Goal: Transaction & Acquisition: Purchase product/service

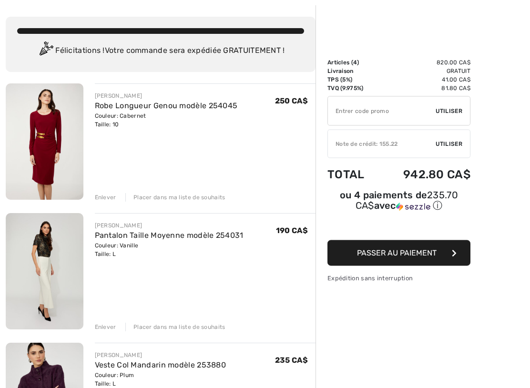
scroll to position [45, 0]
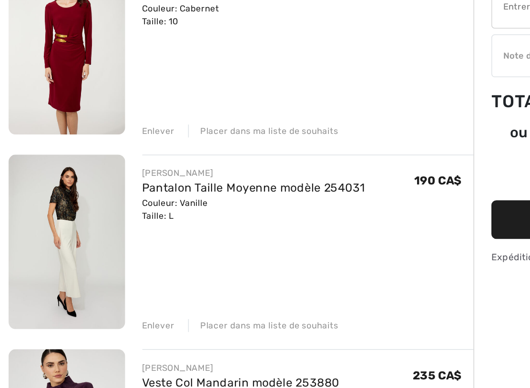
click at [110, 320] on div "Enlever" at bounding box center [105, 324] width 21 height 9
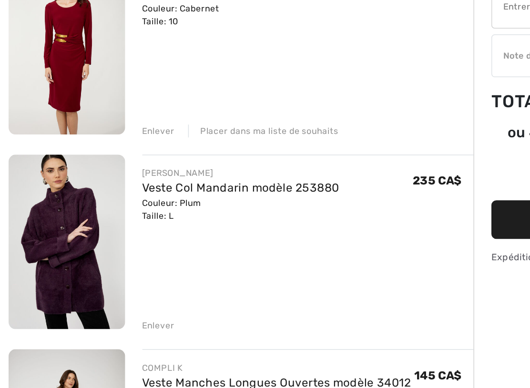
click at [109, 320] on div "Enlever" at bounding box center [105, 324] width 21 height 9
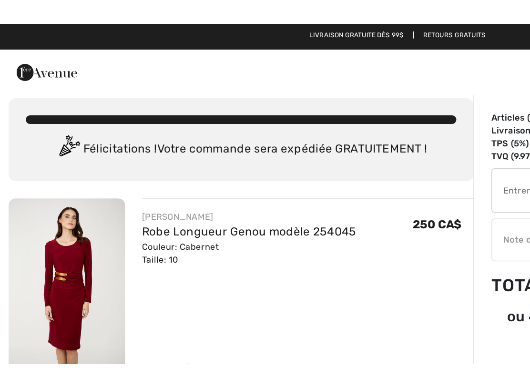
scroll to position [0, 0]
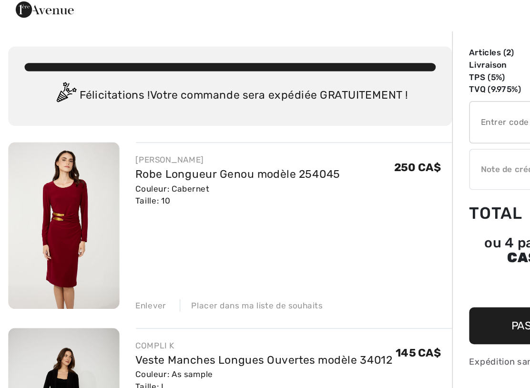
click at [105, 235] on div "Enlever" at bounding box center [105, 239] width 21 height 9
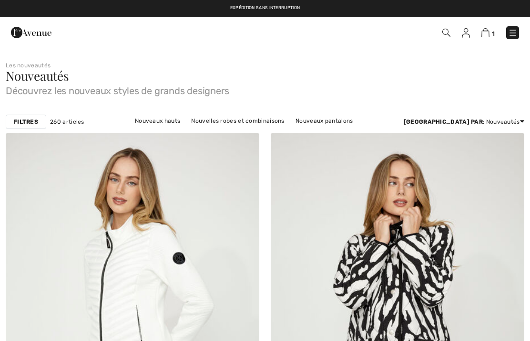
checkbox input "true"
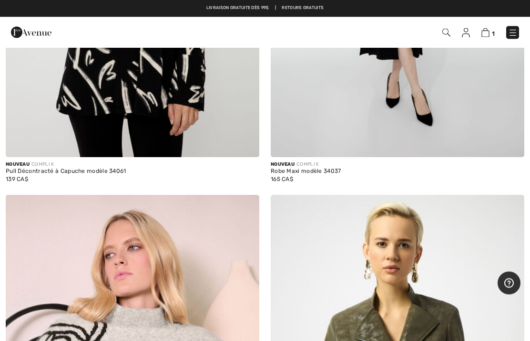
scroll to position [9006, 0]
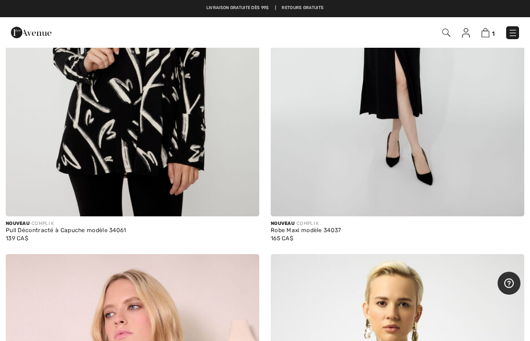
click at [510, 33] on img at bounding box center [513, 33] width 10 height 10
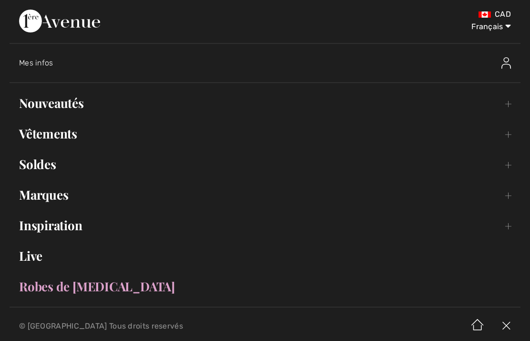
click at [46, 168] on link "Soldes Toggle submenu" at bounding box center [265, 164] width 511 height 21
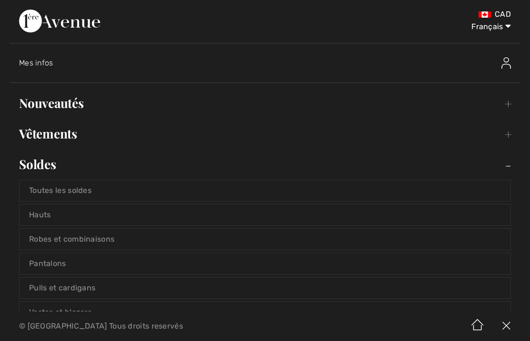
click at [89, 188] on link "Toutes les soldes" at bounding box center [265, 190] width 491 height 21
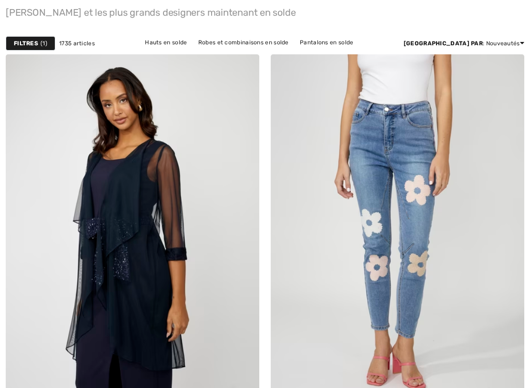
checkbox input "true"
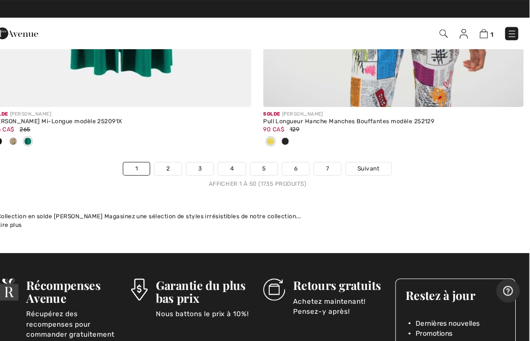
scroll to position [10932, 0]
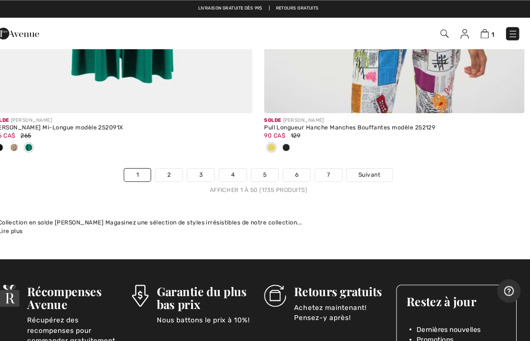
click at [169, 164] on link "2" at bounding box center [178, 170] width 26 height 12
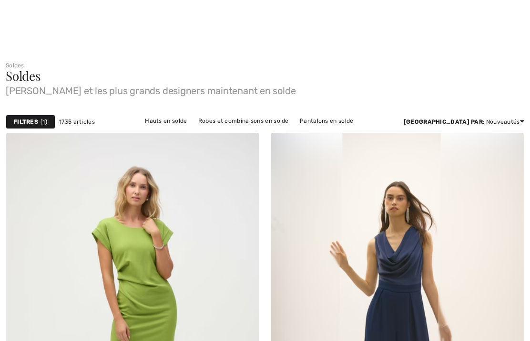
checkbox input "true"
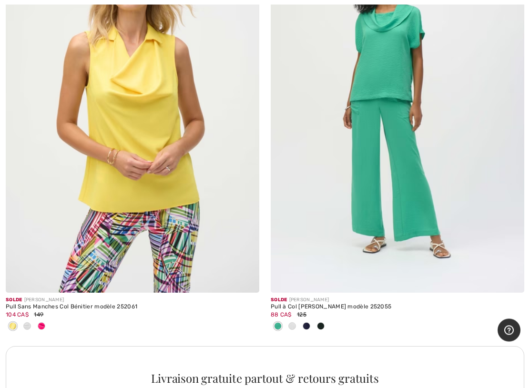
scroll to position [5077, 0]
click at [330, 328] on div at bounding box center [398, 327] width 254 height 16
click at [324, 327] on div at bounding box center [321, 327] width 14 height 16
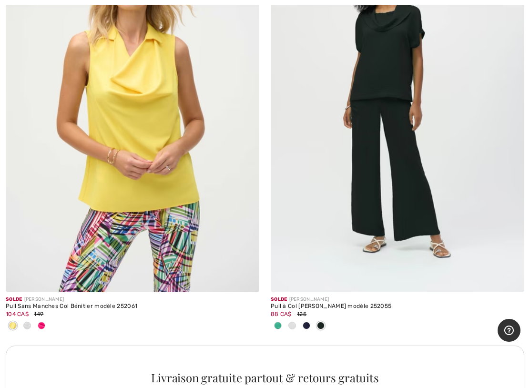
click at [312, 327] on div at bounding box center [307, 327] width 14 height 16
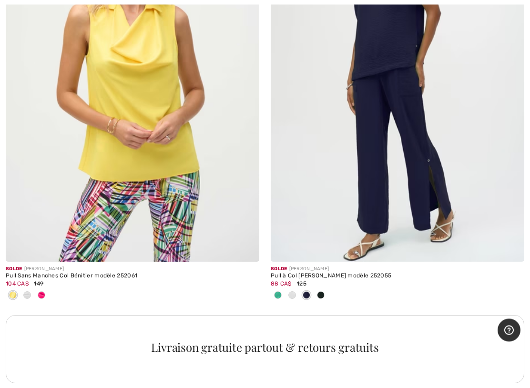
scroll to position [5108, 0]
click at [296, 294] on div at bounding box center [292, 296] width 14 height 16
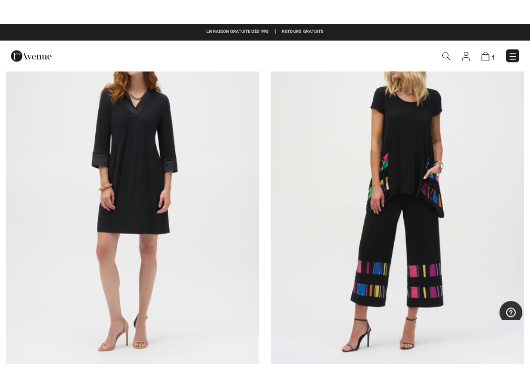
scroll to position [9537, 0]
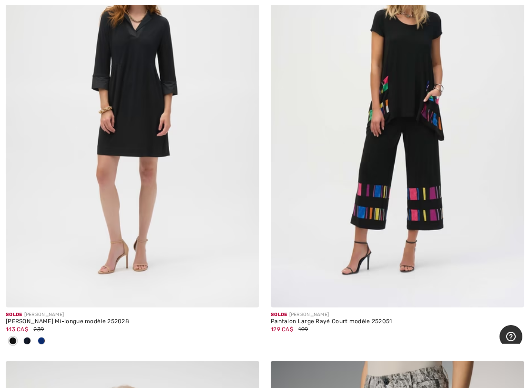
click at [31, 335] on div at bounding box center [27, 342] width 14 height 16
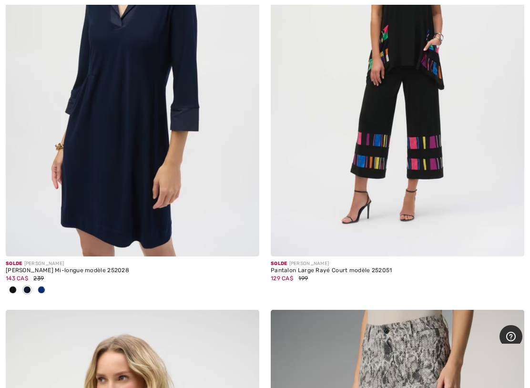
scroll to position [9590, 0]
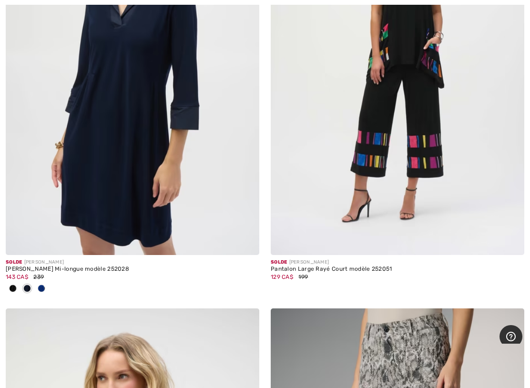
click at [48, 283] on div at bounding box center [41, 289] width 14 height 16
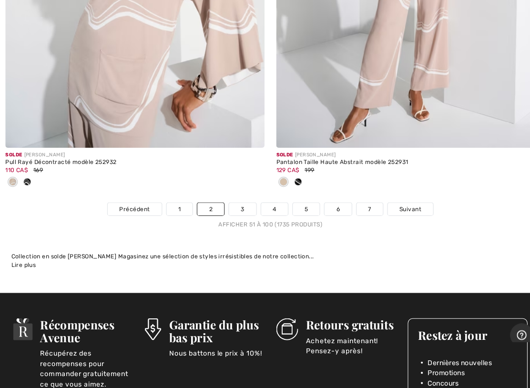
scroll to position [11046, 0]
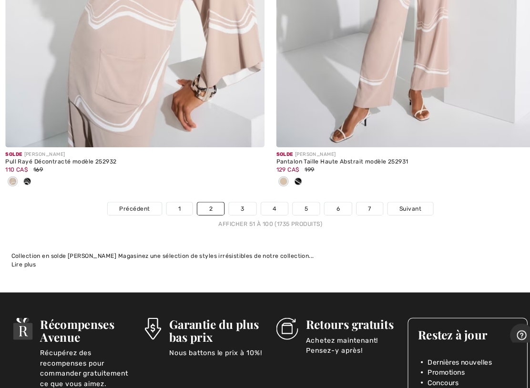
click at [240, 207] on link "3" at bounding box center [238, 213] width 26 height 12
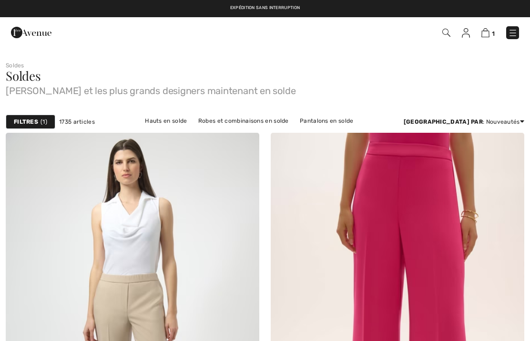
checkbox input "true"
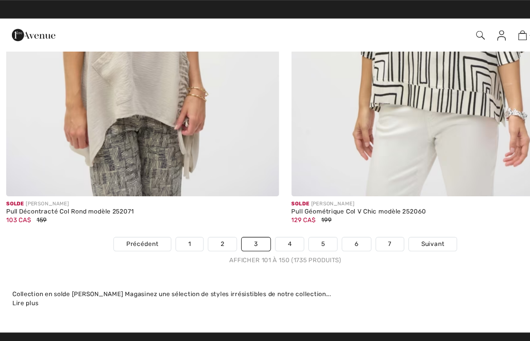
scroll to position [10875, 0]
click at [274, 221] on link "4" at bounding box center [269, 226] width 26 height 12
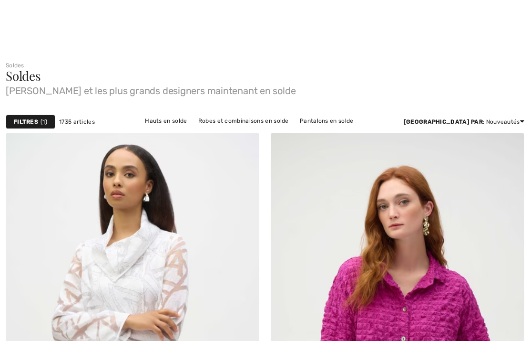
checkbox input "true"
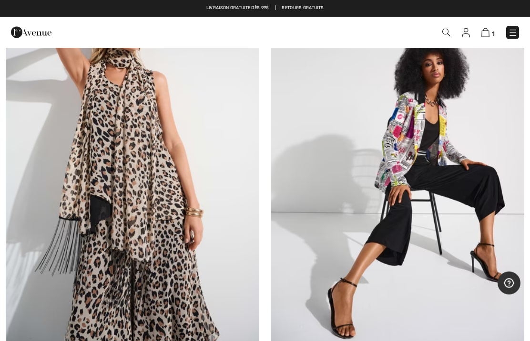
scroll to position [4485, 0]
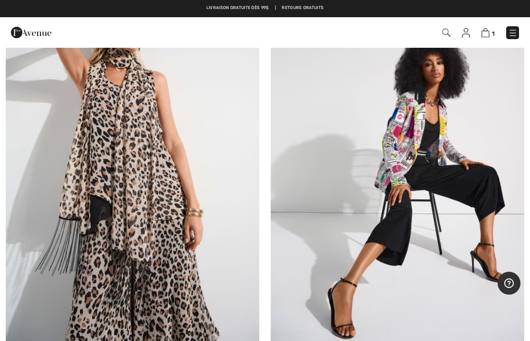
click at [445, 34] on img at bounding box center [447, 33] width 8 height 8
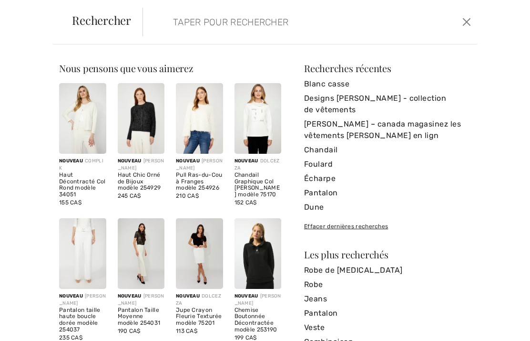
click at [206, 26] on input "search" at bounding box center [276, 22] width 220 height 29
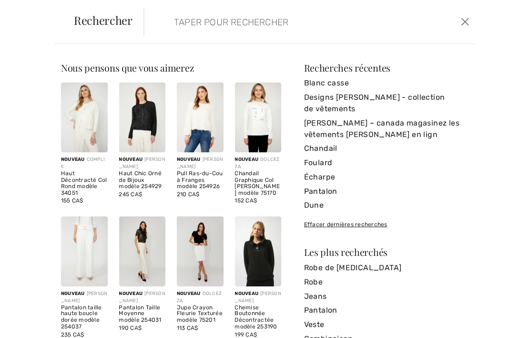
scroll to position [4484, 0]
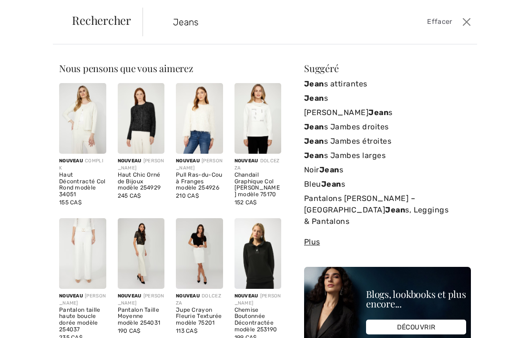
type input "Jeans"
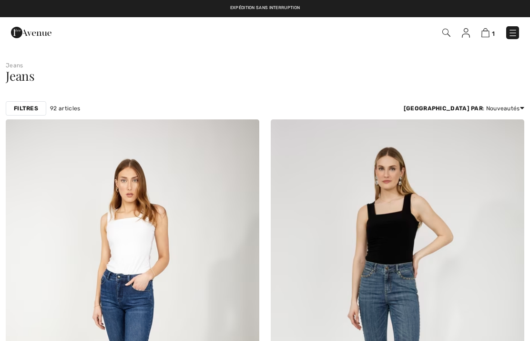
checkbox input "true"
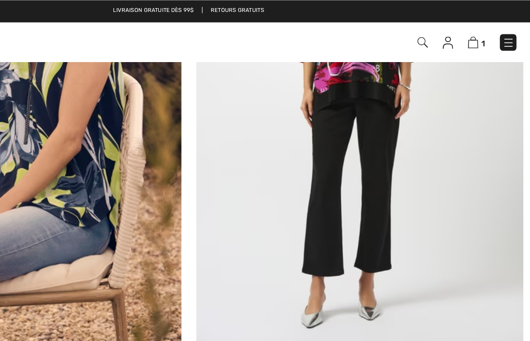
scroll to position [6748, 0]
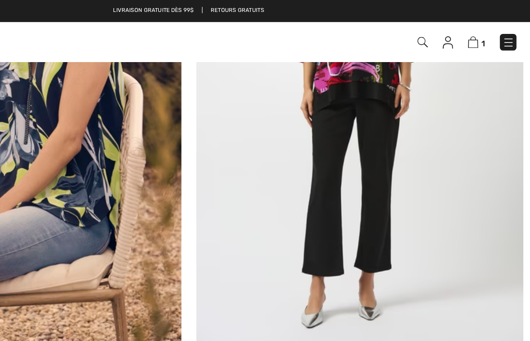
click at [290, 149] on img at bounding box center [398, 80] width 254 height 381
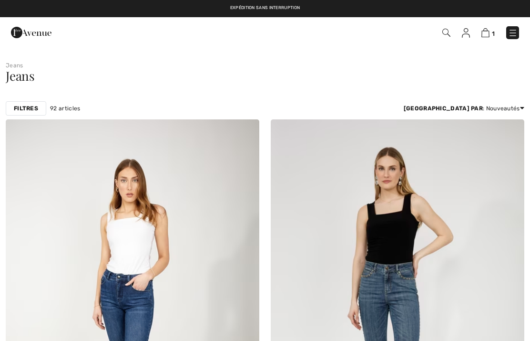
checkbox input "true"
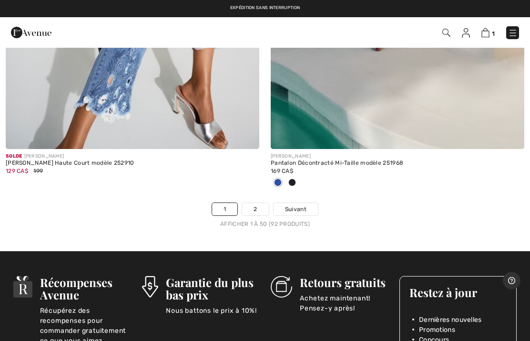
scroll to position [10786, 0]
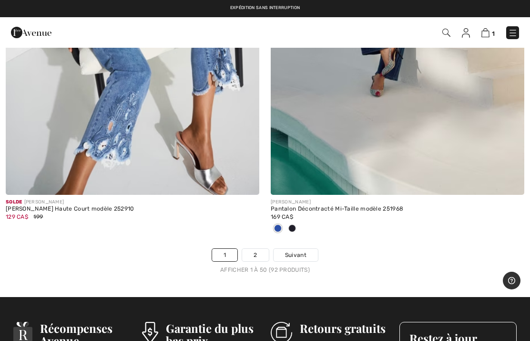
click at [256, 249] on link "2" at bounding box center [255, 254] width 26 height 12
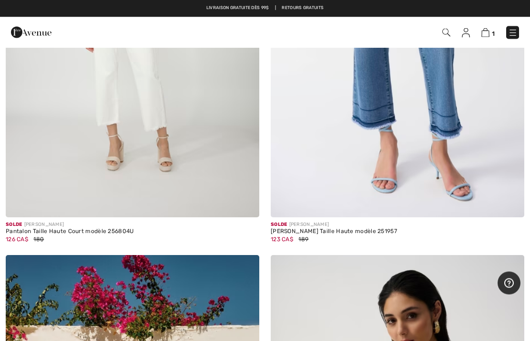
scroll to position [1856, 0]
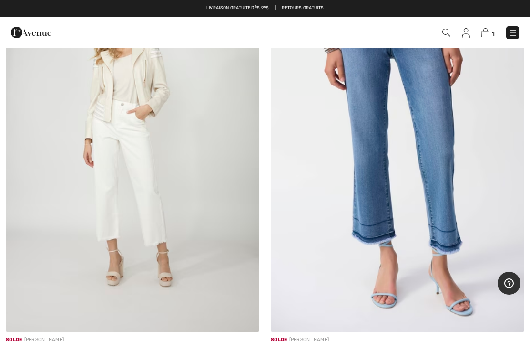
click at [488, 36] on img at bounding box center [486, 32] width 8 height 9
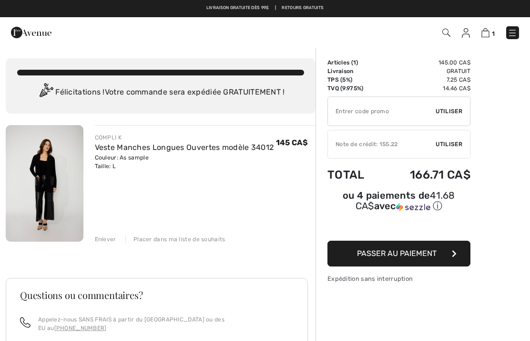
click at [451, 36] on img at bounding box center [447, 33] width 8 height 8
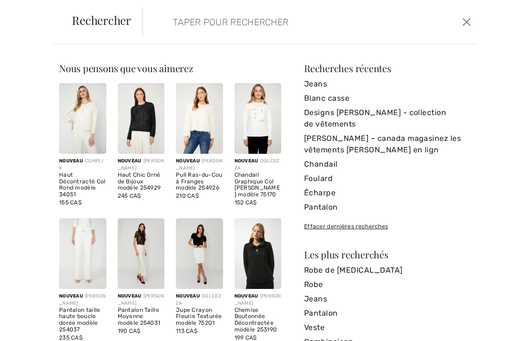
click at [227, 29] on input "search" at bounding box center [276, 22] width 220 height 29
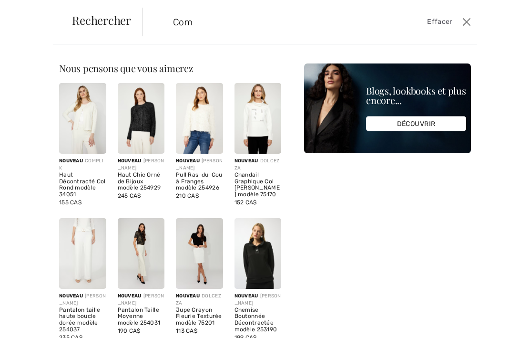
type input "Co"
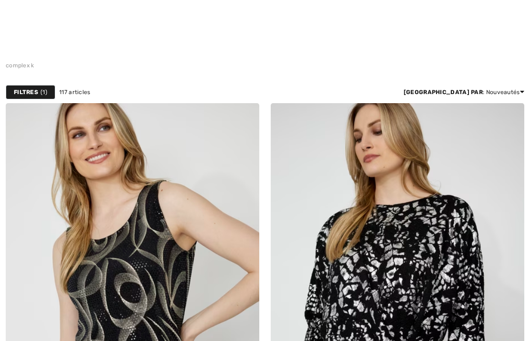
checkbox input "true"
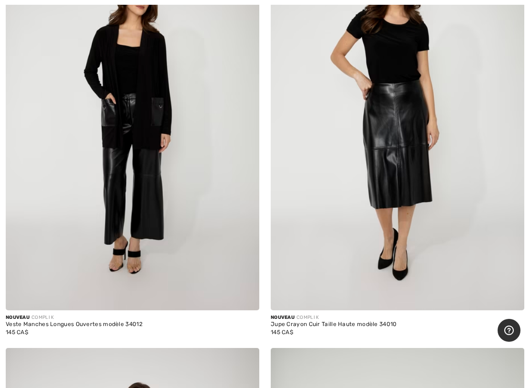
scroll to position [5421, 0]
click at [406, 134] on img at bounding box center [398, 120] width 254 height 381
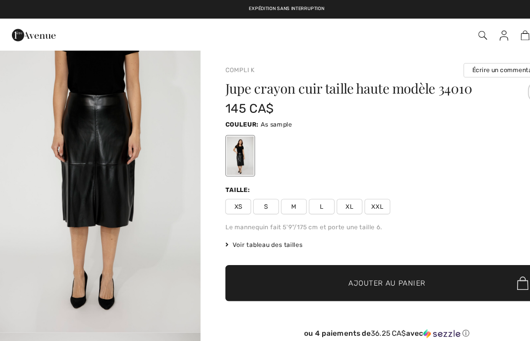
scroll to position [853, 0]
click at [296, 190] on span "L" at bounding box center [298, 191] width 24 height 14
click at [291, 260] on span "✔ Ajouté au panier Ajouter au panier" at bounding box center [357, 261] width 299 height 33
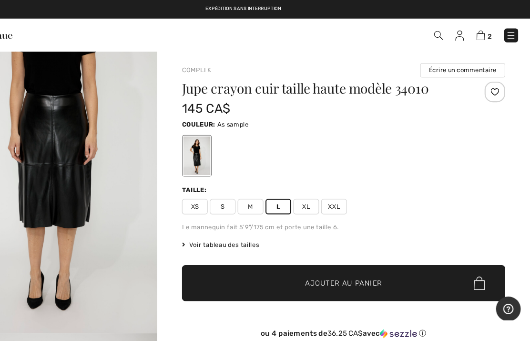
scroll to position [0, 0]
click at [481, 31] on img at bounding box center [485, 32] width 8 height 9
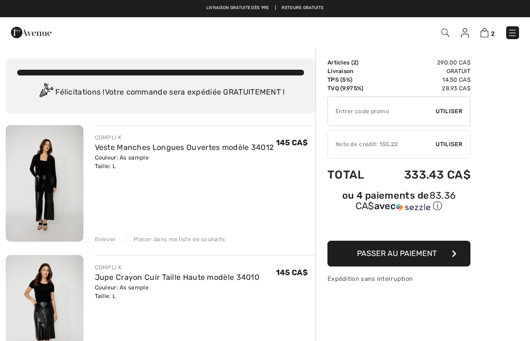
click at [440, 30] on span "2" at bounding box center [374, 32] width 290 height 13
click at [448, 33] on img at bounding box center [446, 33] width 8 height 8
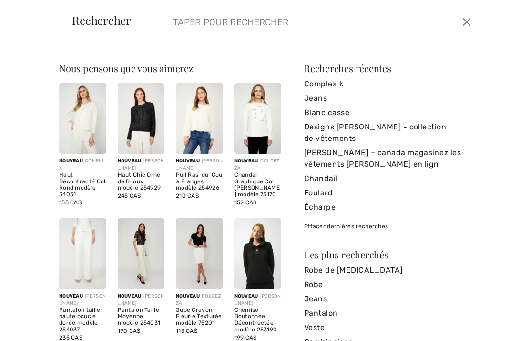
click at [200, 23] on input "search" at bounding box center [276, 22] width 220 height 29
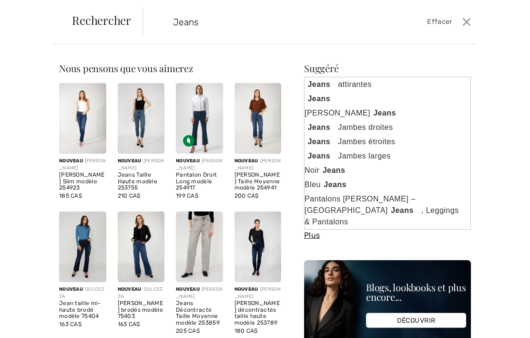
type input "Jeans"
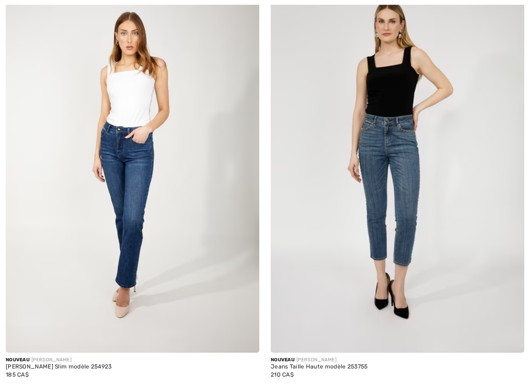
checkbox input "true"
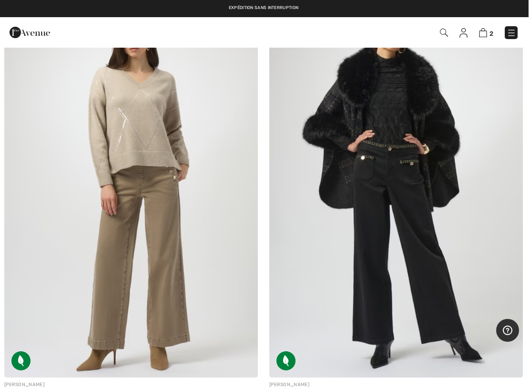
scroll to position [2241, 0]
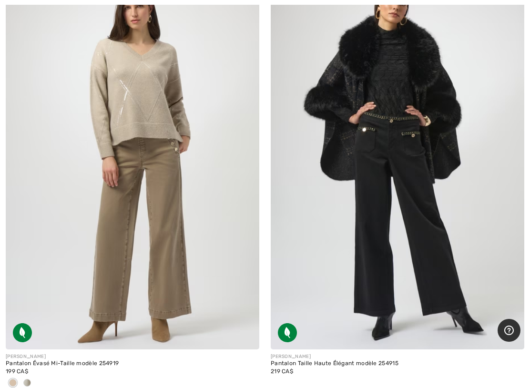
click at [397, 205] on img at bounding box center [398, 159] width 254 height 381
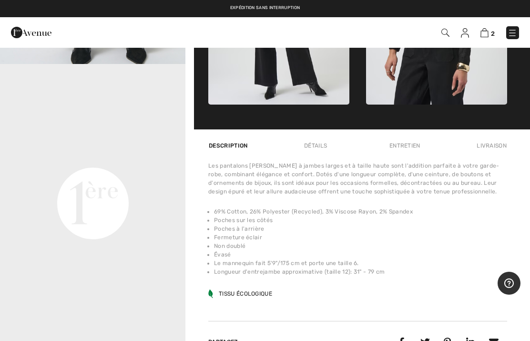
scroll to position [536, 0]
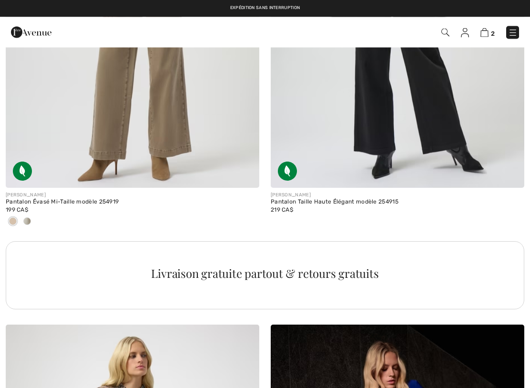
checkbox input "true"
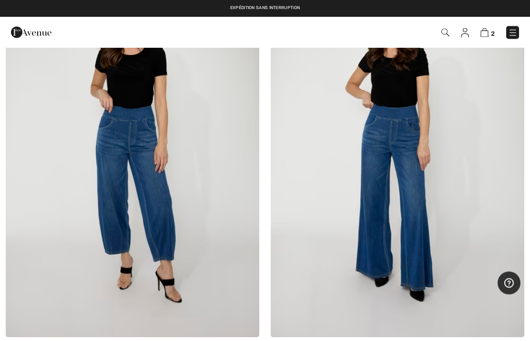
scroll to position [3190, 0]
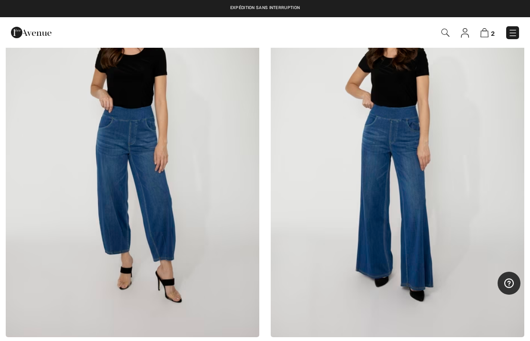
click at [386, 166] on img at bounding box center [398, 146] width 254 height 381
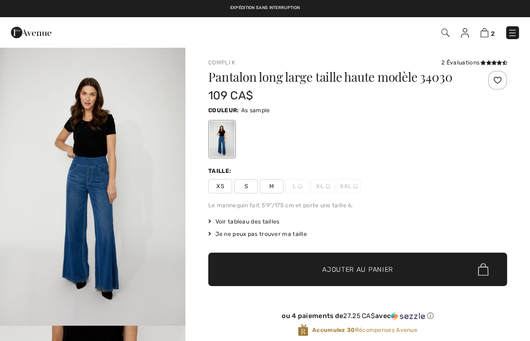
checkbox input "true"
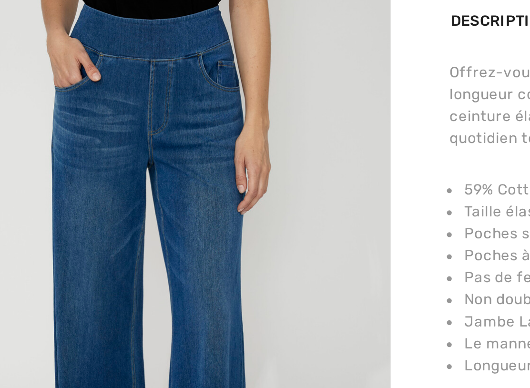
click at [7, 136] on img "2 / 4" at bounding box center [93, 224] width 186 height 279
click at [15, 132] on div at bounding box center [265, 194] width 530 height 388
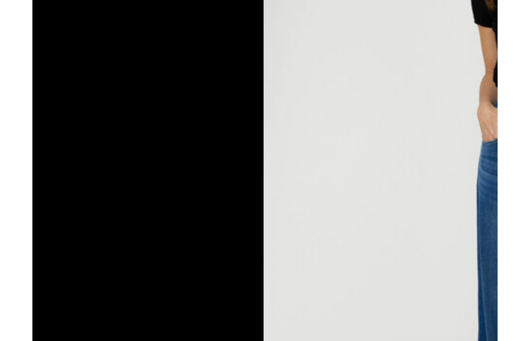
scroll to position [259, 0]
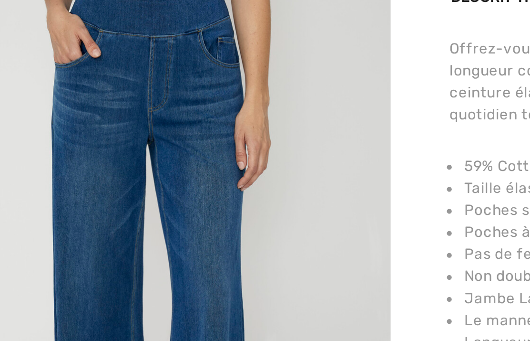
scroll to position [7, 0]
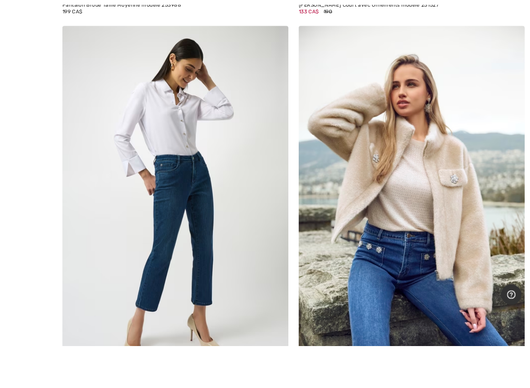
scroll to position [4486, 0]
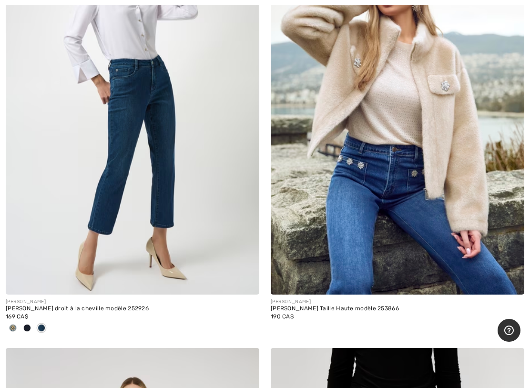
click at [405, 145] on img at bounding box center [398, 104] width 254 height 381
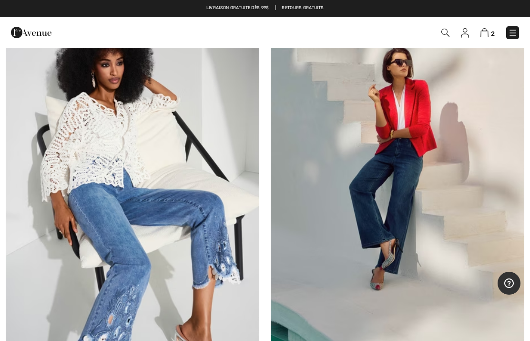
scroll to position [10593, 0]
click at [405, 153] on img at bounding box center [398, 198] width 254 height 381
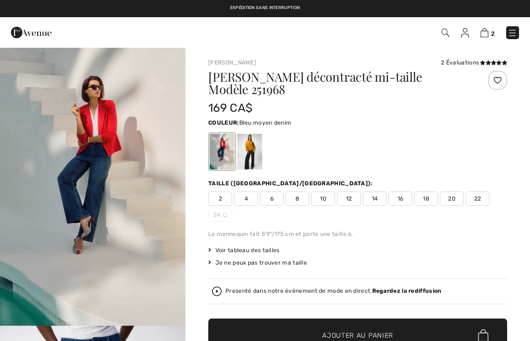
checkbox input "true"
click at [378, 263] on div "Pantalon décontracté mi-taille Modèle 251968 169 CA$ Couleur: Bleu moyen denim …" at bounding box center [357, 244] width 299 height 347
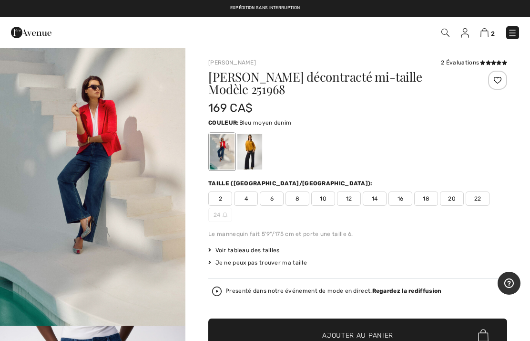
click at [324, 191] on span "10" at bounding box center [323, 198] width 24 height 14
click at [490, 62] on icon at bounding box center [488, 62] width 5 height 5
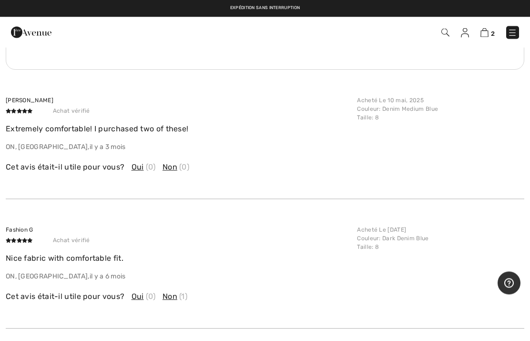
scroll to position [1646, 0]
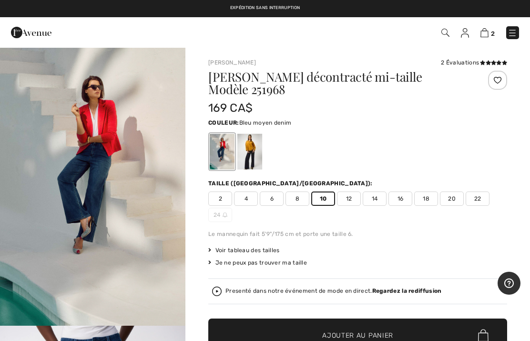
click at [485, 62] on icon at bounding box center [482, 62] width 5 height 5
click at [347, 330] on span "Ajouter au panier" at bounding box center [357, 335] width 71 height 10
click at [488, 31] on img at bounding box center [485, 32] width 8 height 9
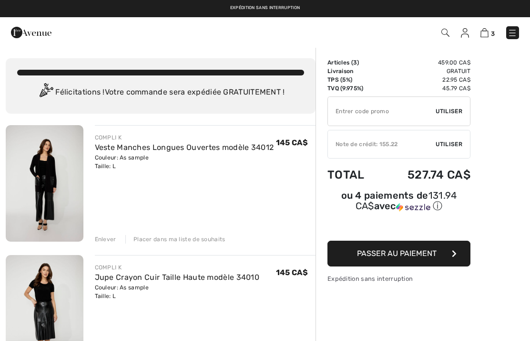
click at [109, 242] on div "Enlever" at bounding box center [105, 239] width 21 height 9
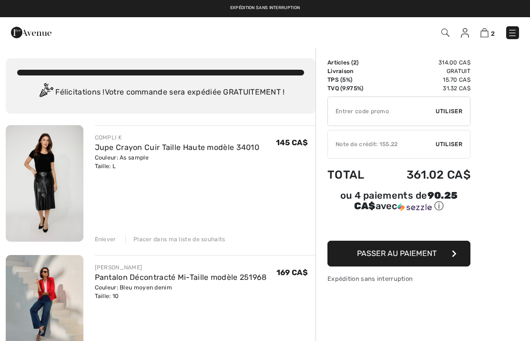
click at [112, 240] on div "Enlever" at bounding box center [105, 239] width 21 height 9
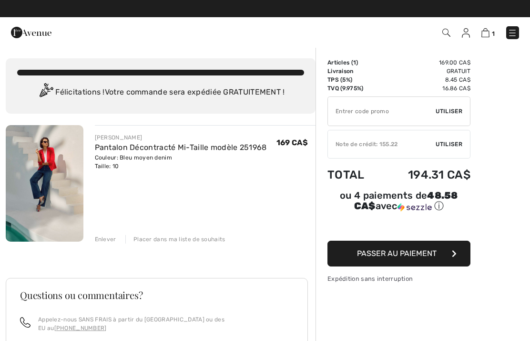
click at [43, 181] on img at bounding box center [45, 183] width 78 height 116
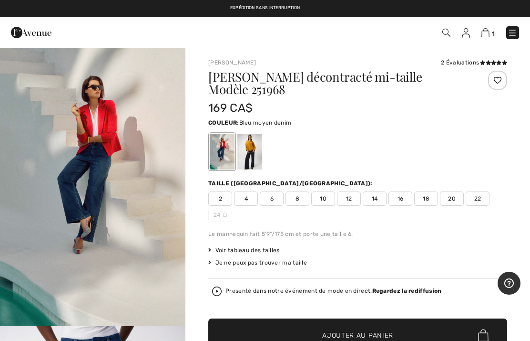
click at [255, 147] on div at bounding box center [250, 152] width 25 height 36
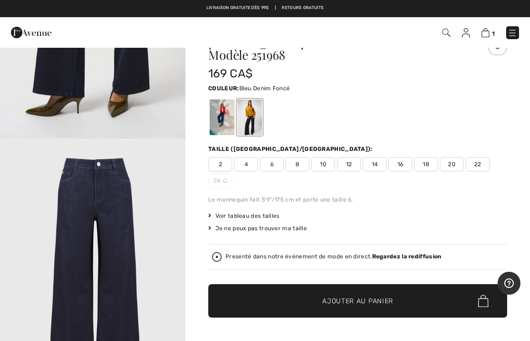
scroll to position [428, 0]
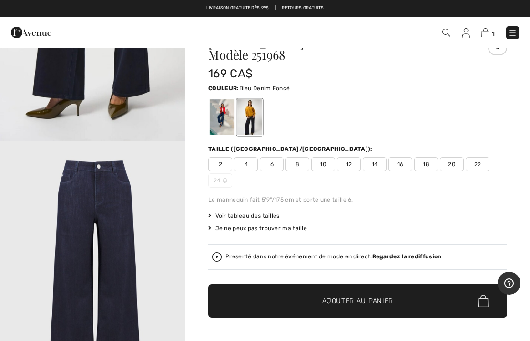
click at [112, 207] on img "3 / 5" at bounding box center [93, 280] width 186 height 279
click at [489, 33] on img at bounding box center [486, 32] width 8 height 9
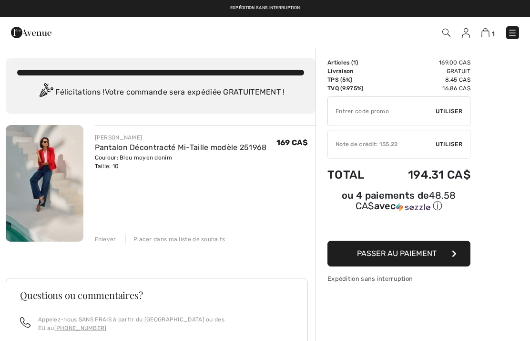
checkbox input "true"
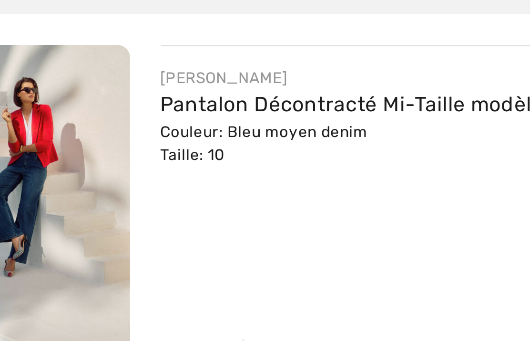
click at [14, 125] on img at bounding box center [45, 183] width 78 height 116
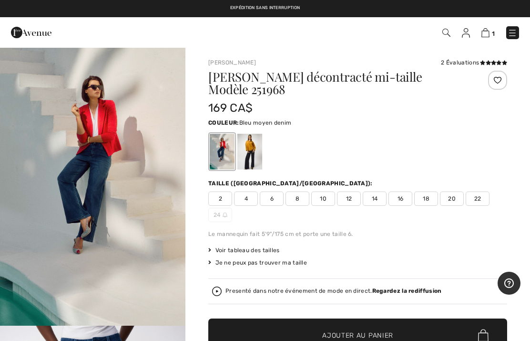
click at [124, 158] on img "1 / 11" at bounding box center [93, 186] width 186 height 279
click at [488, 34] on img at bounding box center [486, 32] width 8 height 9
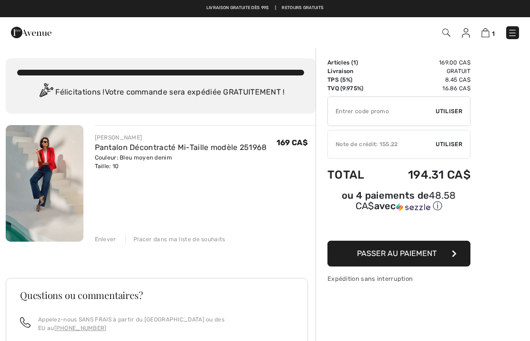
click at [452, 145] on span "Utiliser" at bounding box center [449, 144] width 27 height 9
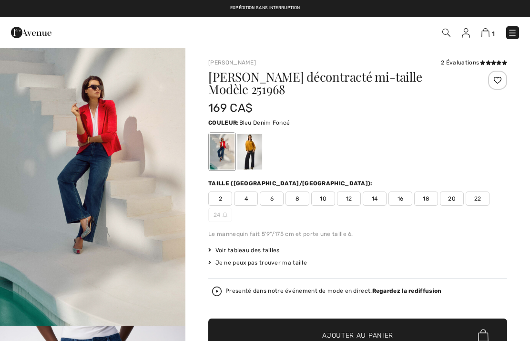
click at [259, 138] on div at bounding box center [250, 152] width 25 height 36
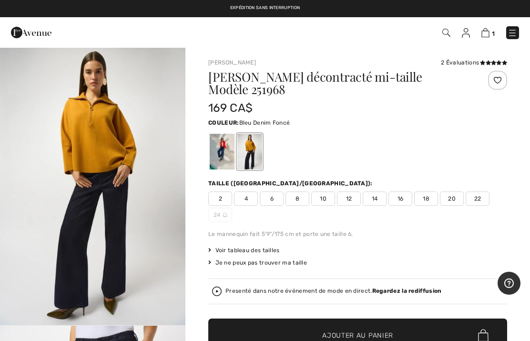
click at [329, 191] on span "10" at bounding box center [323, 198] width 24 height 14
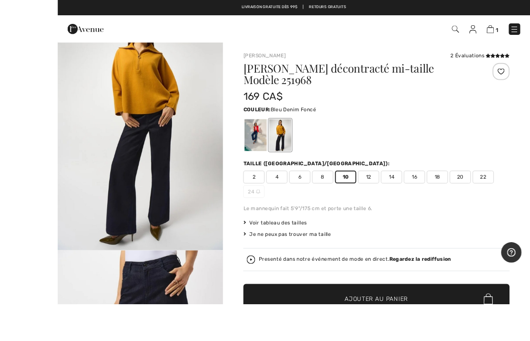
scroll to position [10, 0]
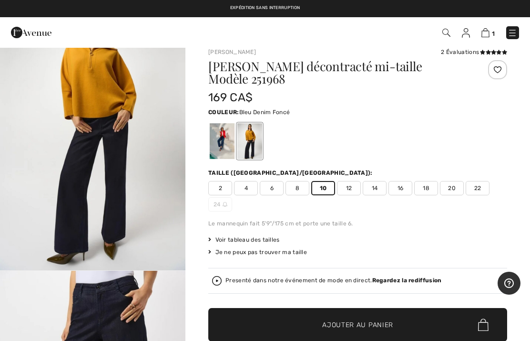
click at [341, 320] on span "Ajouter au panier" at bounding box center [357, 325] width 71 height 10
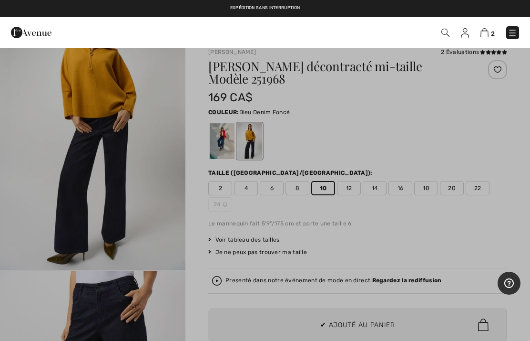
scroll to position [0, 0]
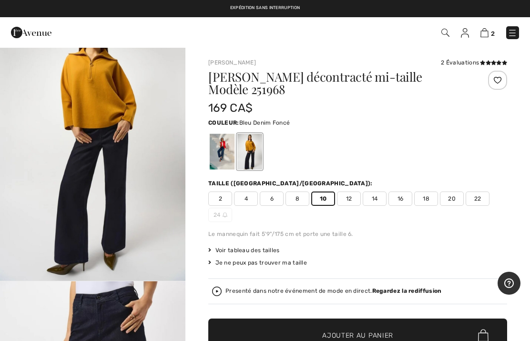
click at [489, 36] on img at bounding box center [485, 32] width 8 height 9
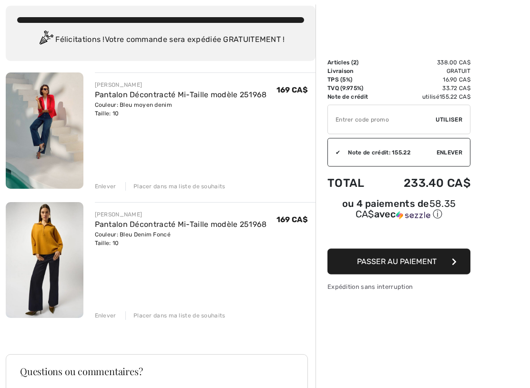
scroll to position [52, 0]
click at [106, 319] on div "Enlever" at bounding box center [105, 315] width 21 height 9
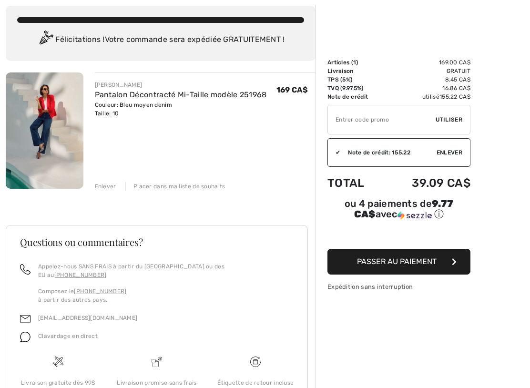
click at [49, 125] on img at bounding box center [45, 130] width 78 height 116
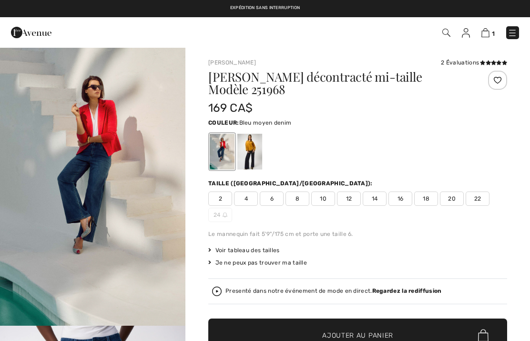
checkbox input "true"
click at [257, 139] on div at bounding box center [250, 152] width 25 height 36
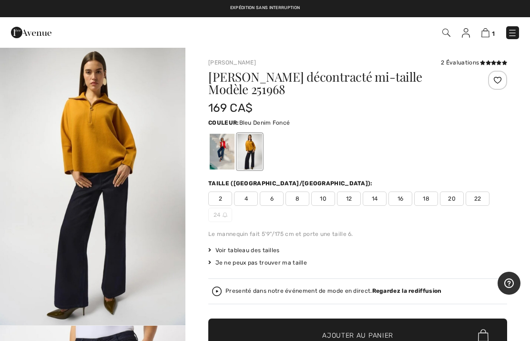
click at [227, 143] on div at bounding box center [222, 152] width 25 height 36
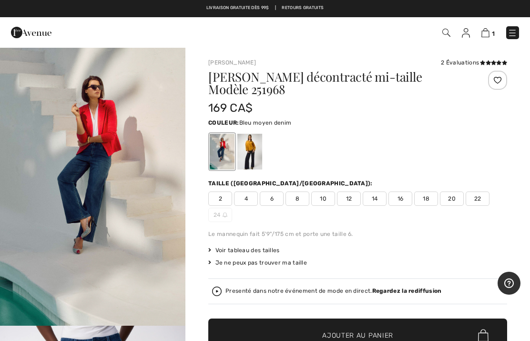
click at [258, 140] on div at bounding box center [250, 152] width 25 height 36
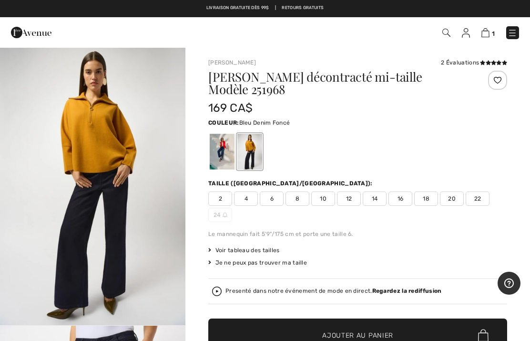
click at [227, 141] on div at bounding box center [222, 152] width 25 height 36
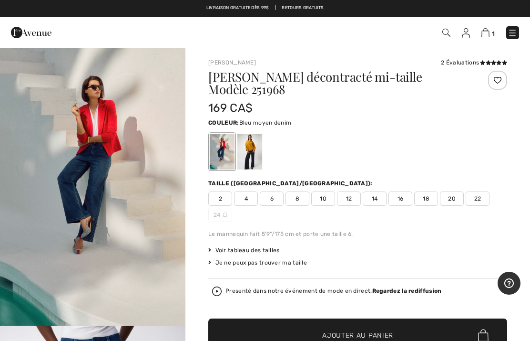
click at [252, 144] on div at bounding box center [250, 152] width 25 height 36
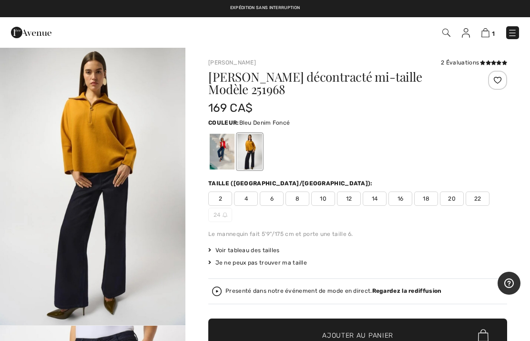
click at [227, 143] on div at bounding box center [222, 152] width 25 height 36
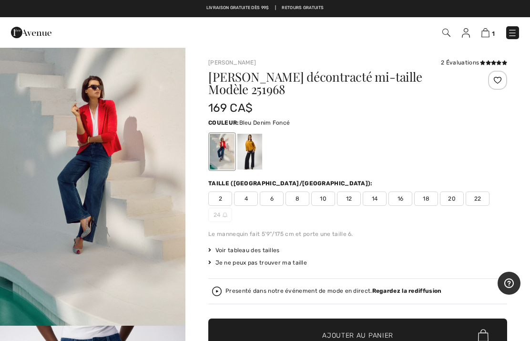
click at [256, 142] on div at bounding box center [250, 152] width 25 height 36
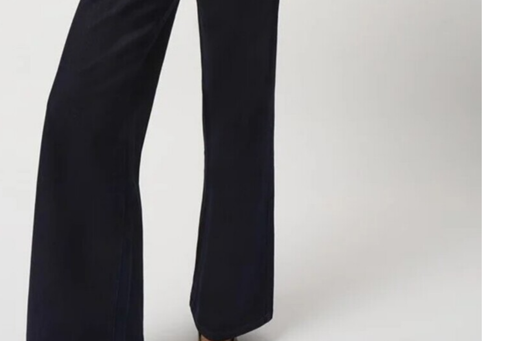
scroll to position [11, 0]
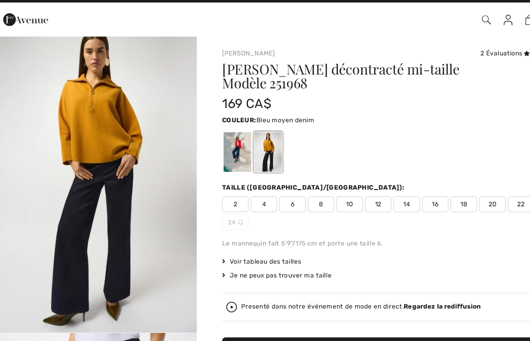
click at [225, 134] on div at bounding box center [222, 152] width 25 height 36
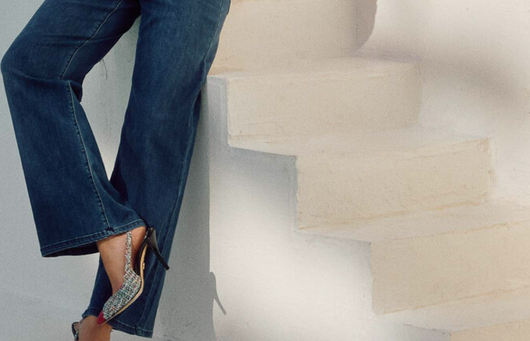
scroll to position [32, 0]
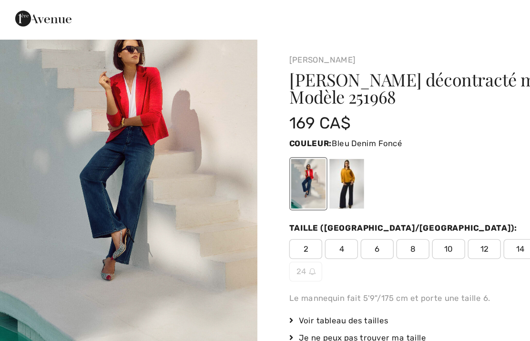
click at [257, 134] on div at bounding box center [250, 152] width 25 height 36
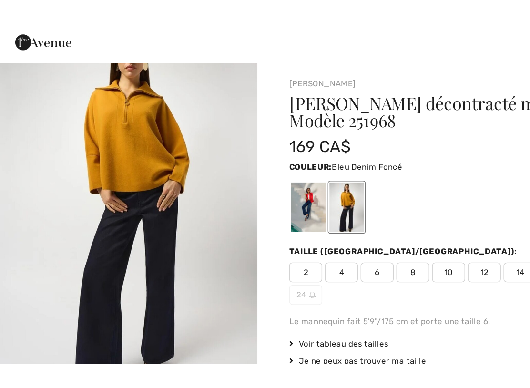
scroll to position [0, 0]
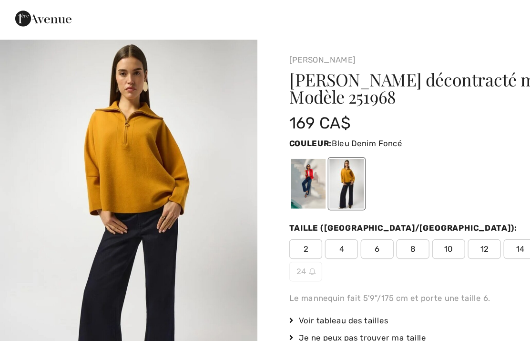
click at [323, 191] on span "10" at bounding box center [323, 198] width 24 height 14
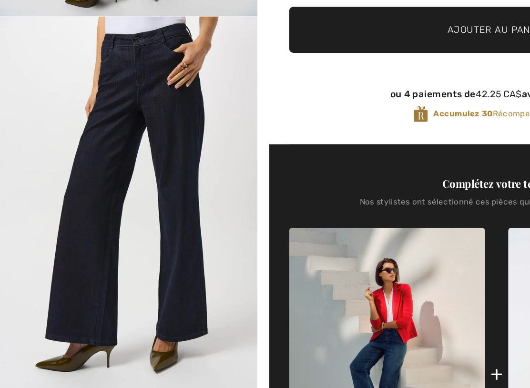
scroll to position [205, 0]
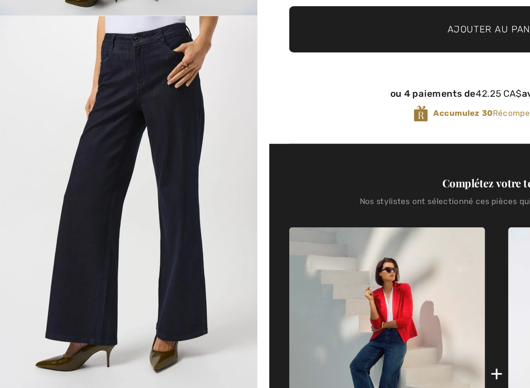
click at [83, 139] on img "2 / 5" at bounding box center [93, 259] width 186 height 278
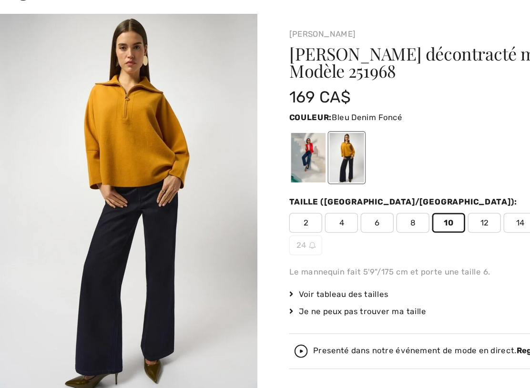
click at [225, 134] on div at bounding box center [222, 152] width 25 height 36
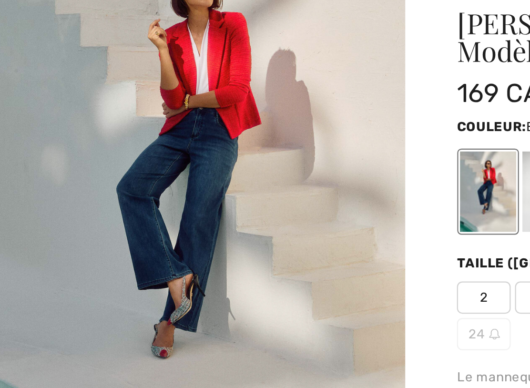
scroll to position [15, 0]
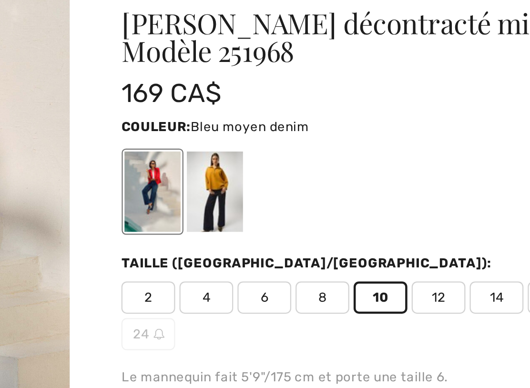
click at [238, 134] on div at bounding box center [250, 152] width 25 height 36
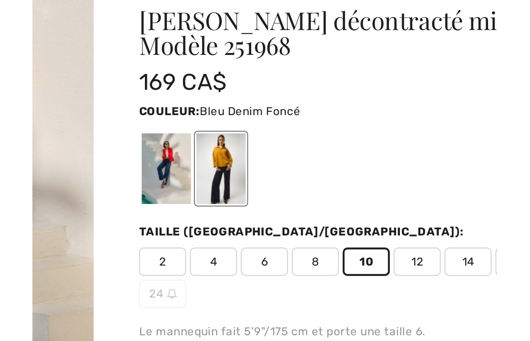
scroll to position [0, 0]
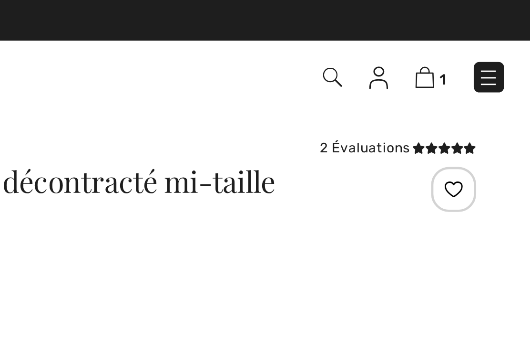
click at [441, 63] on div "2 Évaluations" at bounding box center [474, 62] width 66 height 9
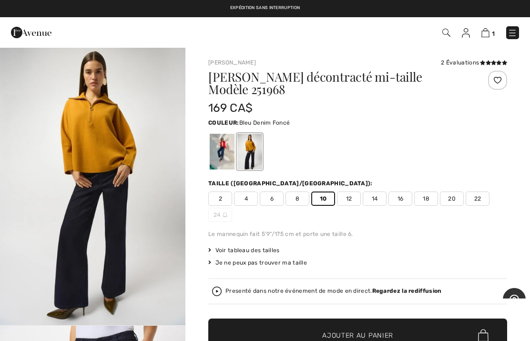
click at [491, 65] on icon at bounding box center [493, 62] width 5 height 5
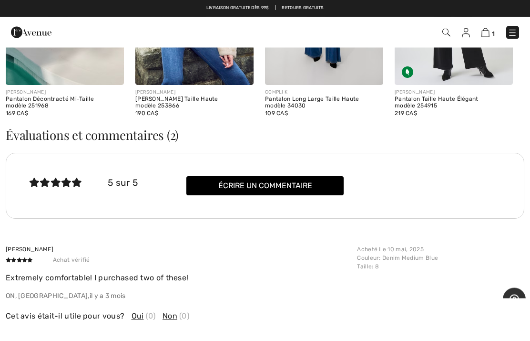
scroll to position [1581, 0]
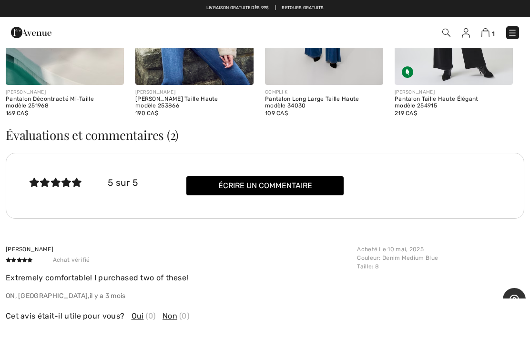
click at [489, 31] on img at bounding box center [486, 32] width 8 height 9
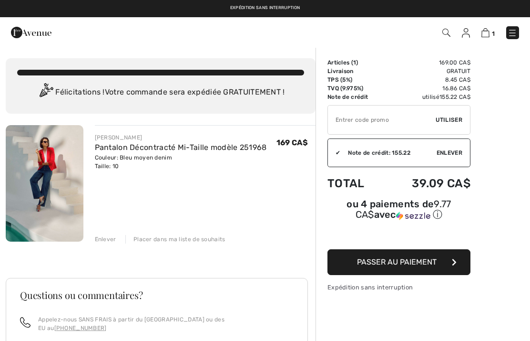
click at [40, 167] on img at bounding box center [45, 183] width 78 height 116
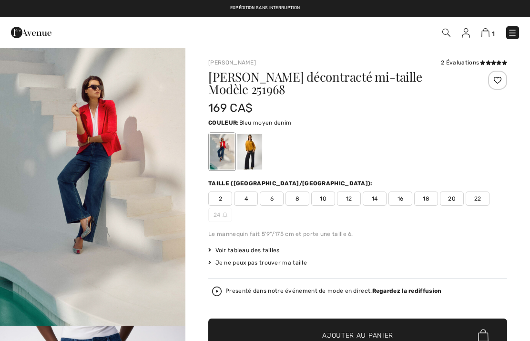
checkbox input "true"
click at [252, 141] on div at bounding box center [250, 152] width 25 height 36
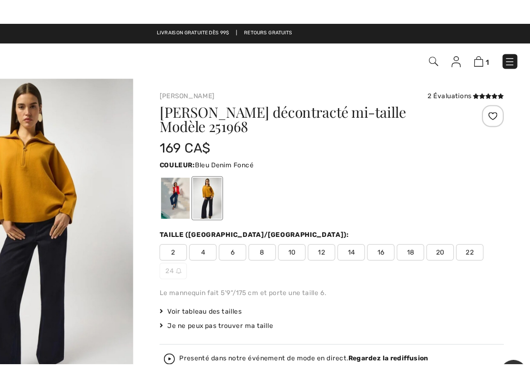
scroll to position [20, 0]
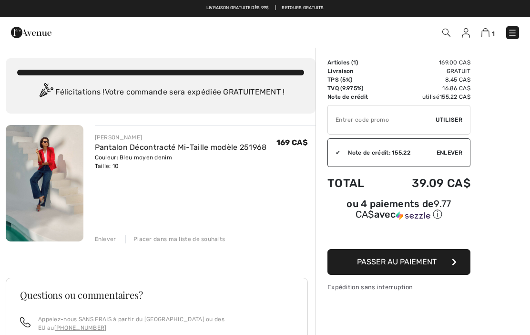
click at [45, 174] on img at bounding box center [45, 183] width 78 height 116
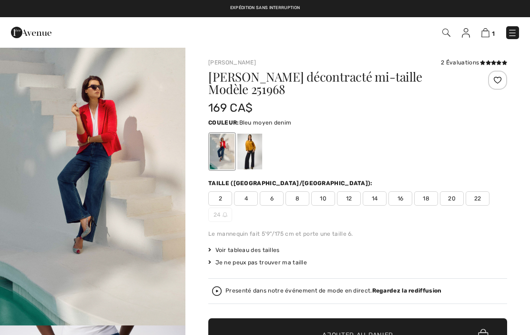
checkbox input "true"
click at [252, 142] on div at bounding box center [250, 152] width 25 height 36
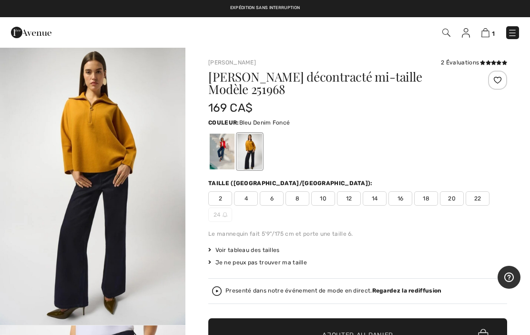
click at [326, 192] on span "10" at bounding box center [323, 198] width 24 height 14
click at [348, 330] on span "Ajouter au panier" at bounding box center [357, 335] width 71 height 10
click at [486, 36] on img at bounding box center [485, 32] width 8 height 9
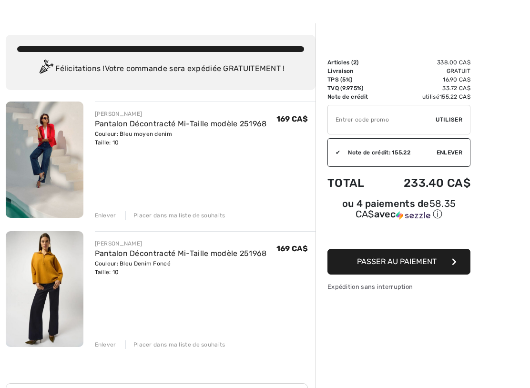
scroll to position [24, 0]
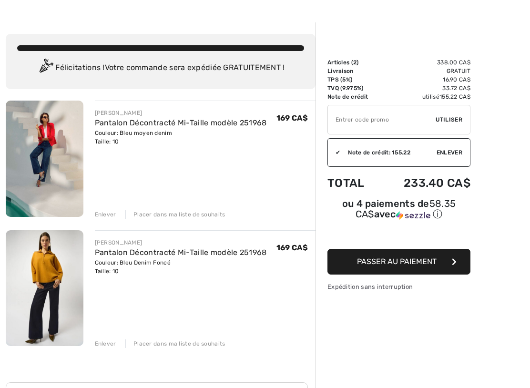
click at [107, 217] on div "Enlever" at bounding box center [105, 214] width 21 height 9
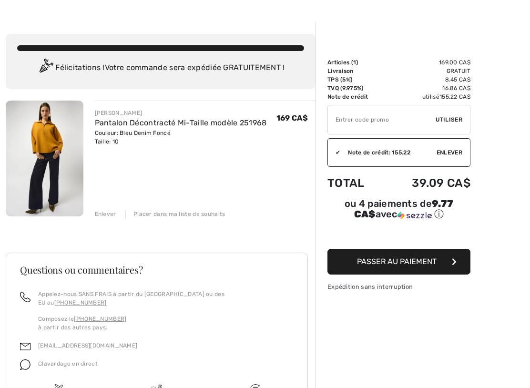
click at [393, 266] on span "Passer au paiement" at bounding box center [397, 261] width 80 height 9
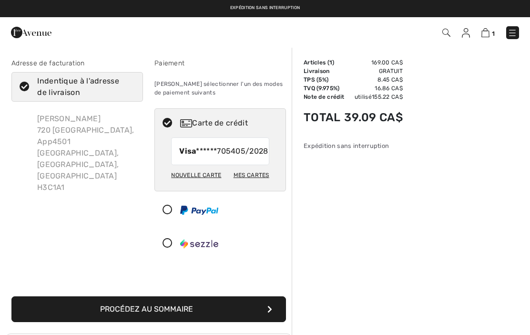
click at [233, 320] on button "Procédez au sommaire" at bounding box center [148, 309] width 275 height 26
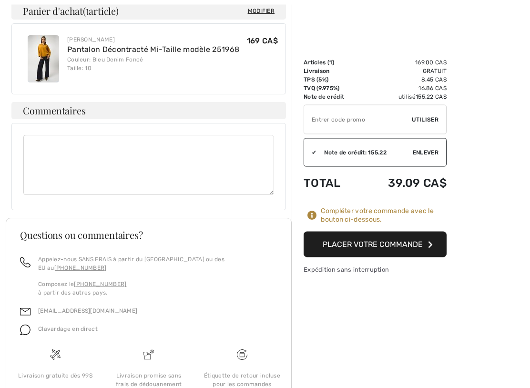
click at [393, 247] on button "Placer votre commande" at bounding box center [375, 245] width 143 height 26
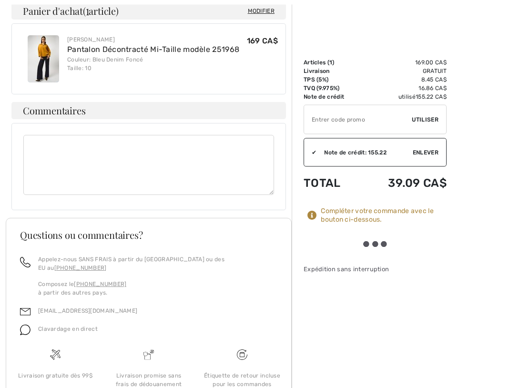
scroll to position [462, 0]
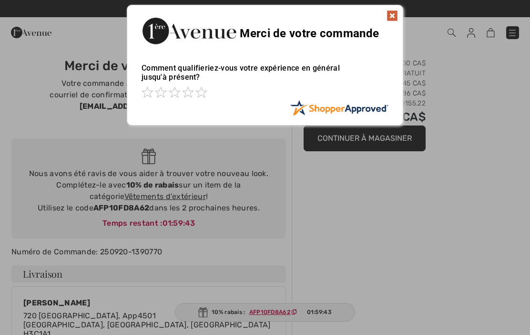
click at [393, 11] on img at bounding box center [392, 15] width 11 height 11
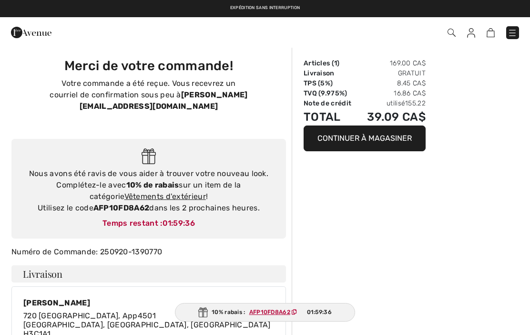
click at [158, 192] on link "Vêtements d'extérieur" at bounding box center [165, 196] width 82 height 9
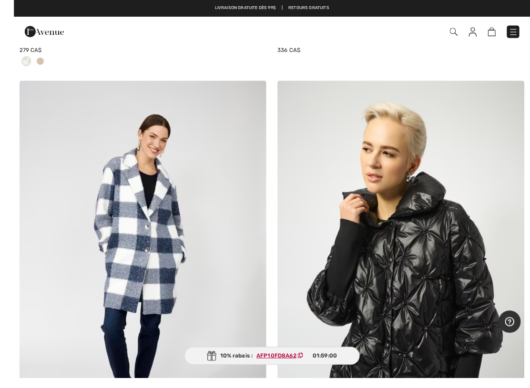
scroll to position [1351, 0]
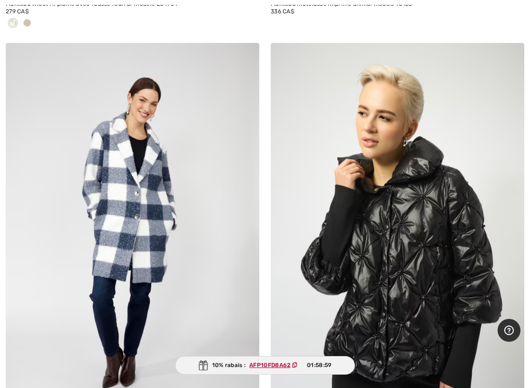
click at [145, 207] on img at bounding box center [133, 233] width 254 height 381
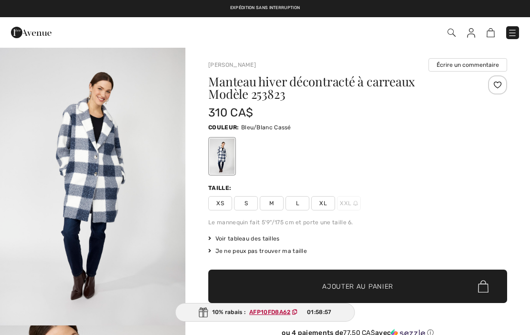
checkbox input "true"
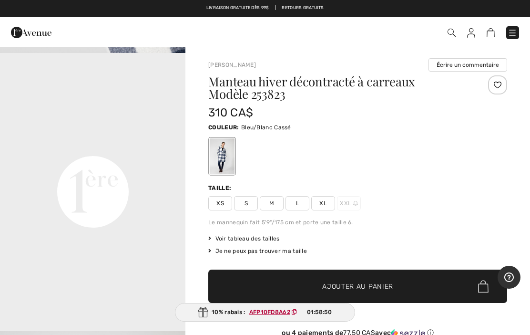
scroll to position [606, 0]
click at [162, 146] on video "Your browser does not support the video tag." at bounding box center [93, 99] width 186 height 93
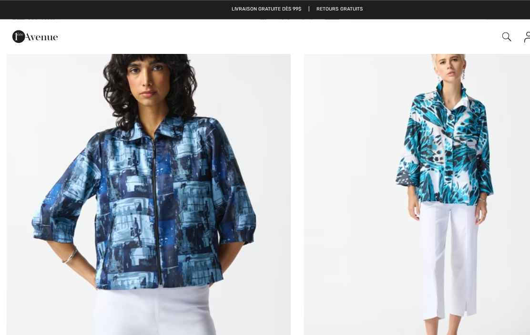
scroll to position [8902, 0]
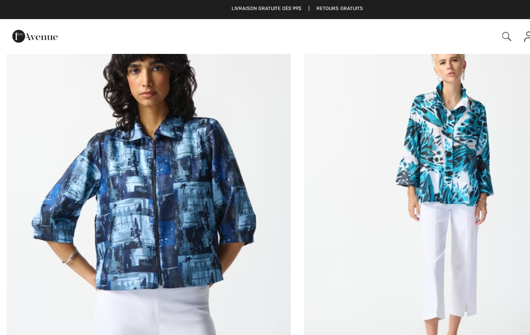
click at [165, 173] on img at bounding box center [133, 184] width 254 height 381
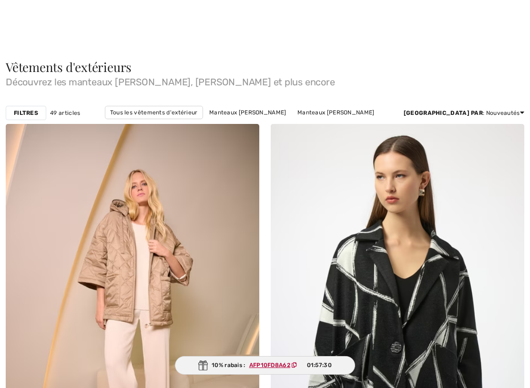
checkbox input "true"
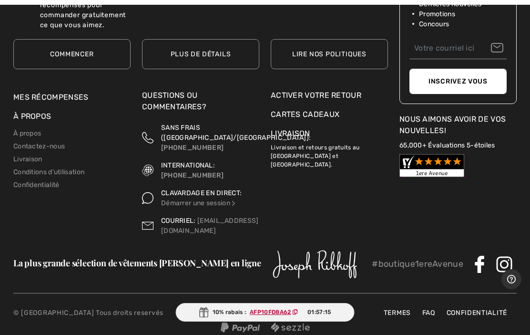
scroll to position [11123, 0]
